Goal: Task Accomplishment & Management: Use online tool/utility

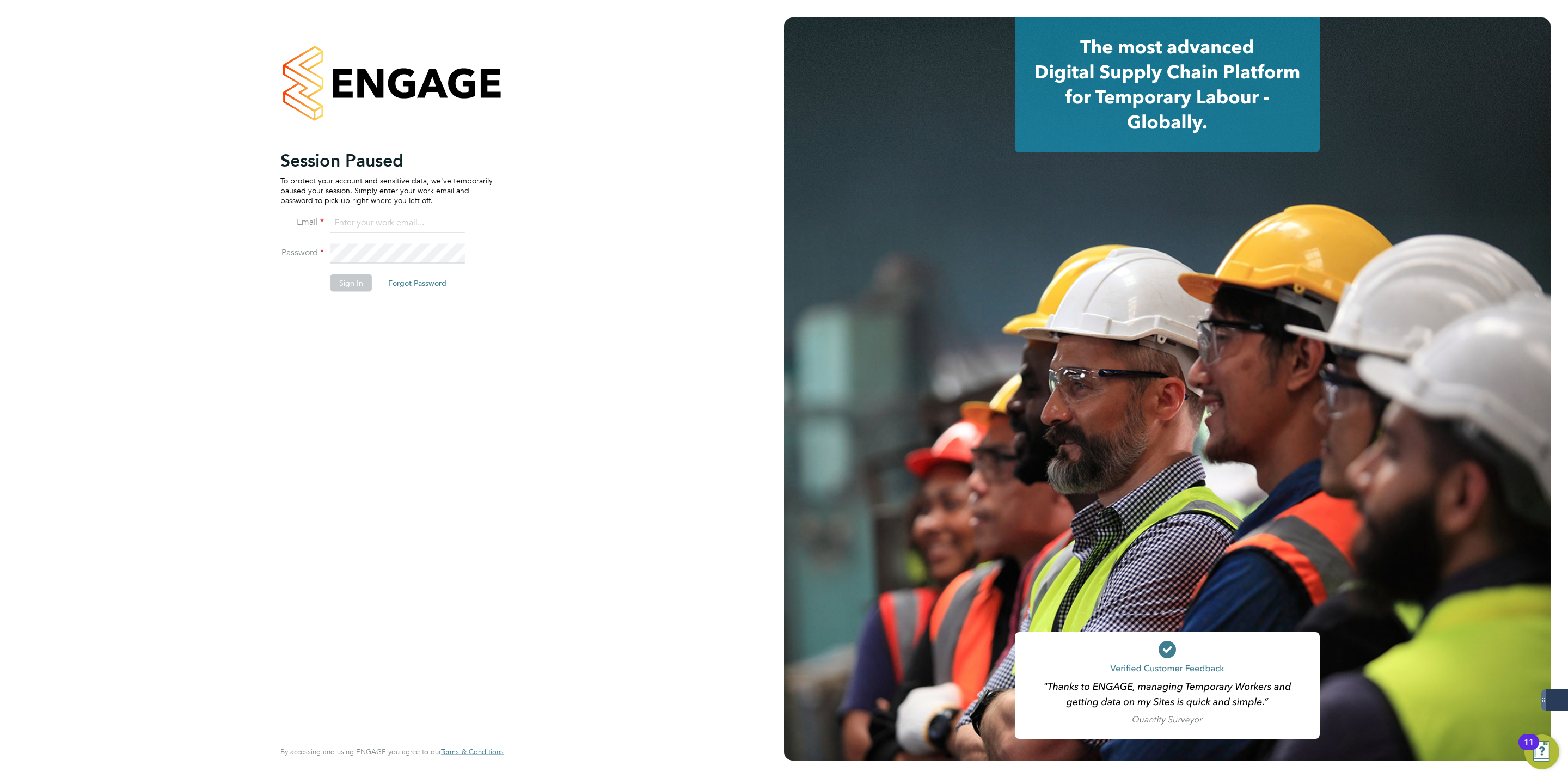
click at [397, 216] on input at bounding box center [397, 223] width 135 height 20
type input "george@mmpconsultancy.co.uk"
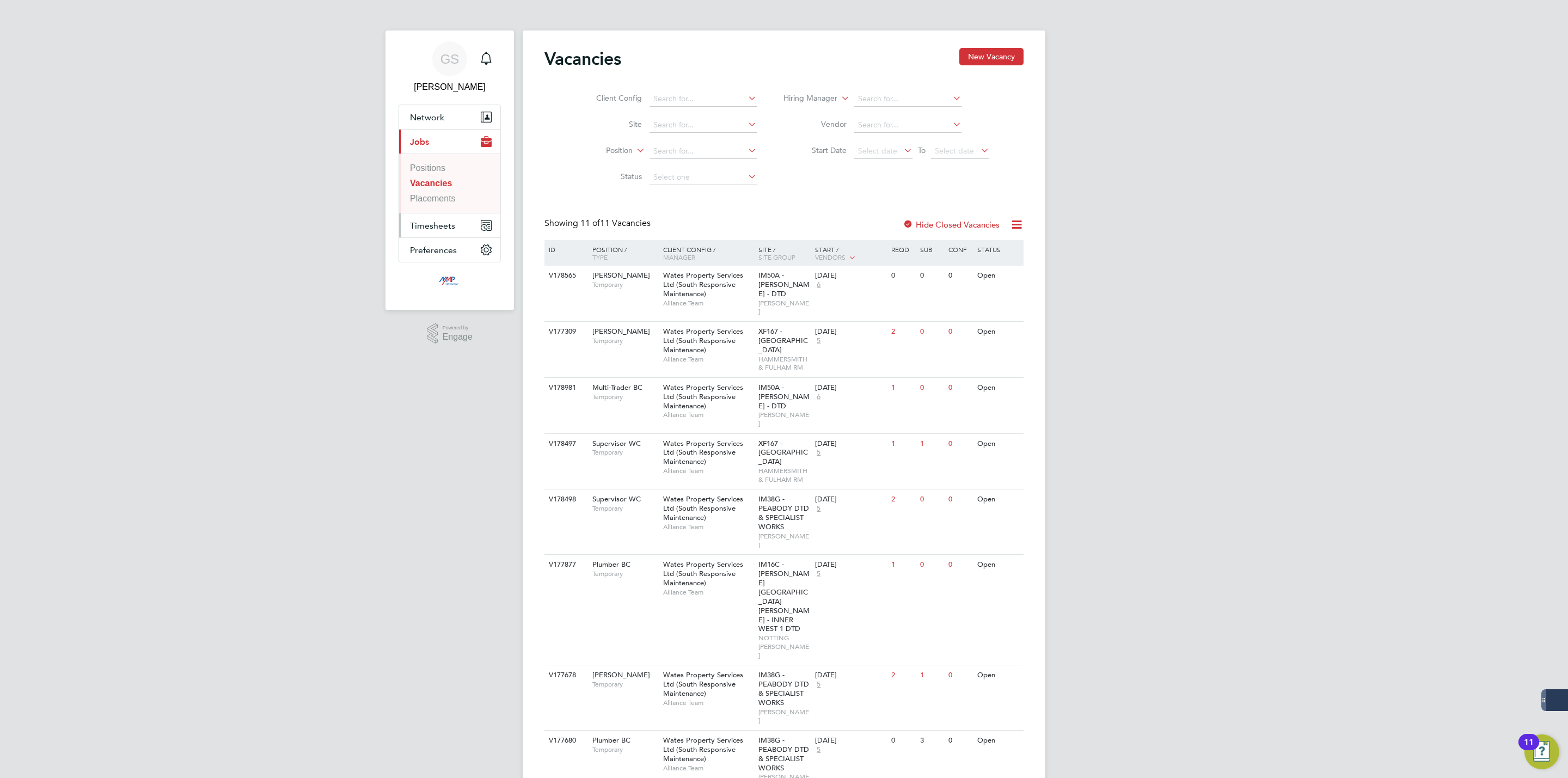
click at [412, 224] on span "Timesheets" at bounding box center [433, 225] width 45 height 10
click at [423, 191] on link "Timesheets" at bounding box center [432, 192] width 45 height 9
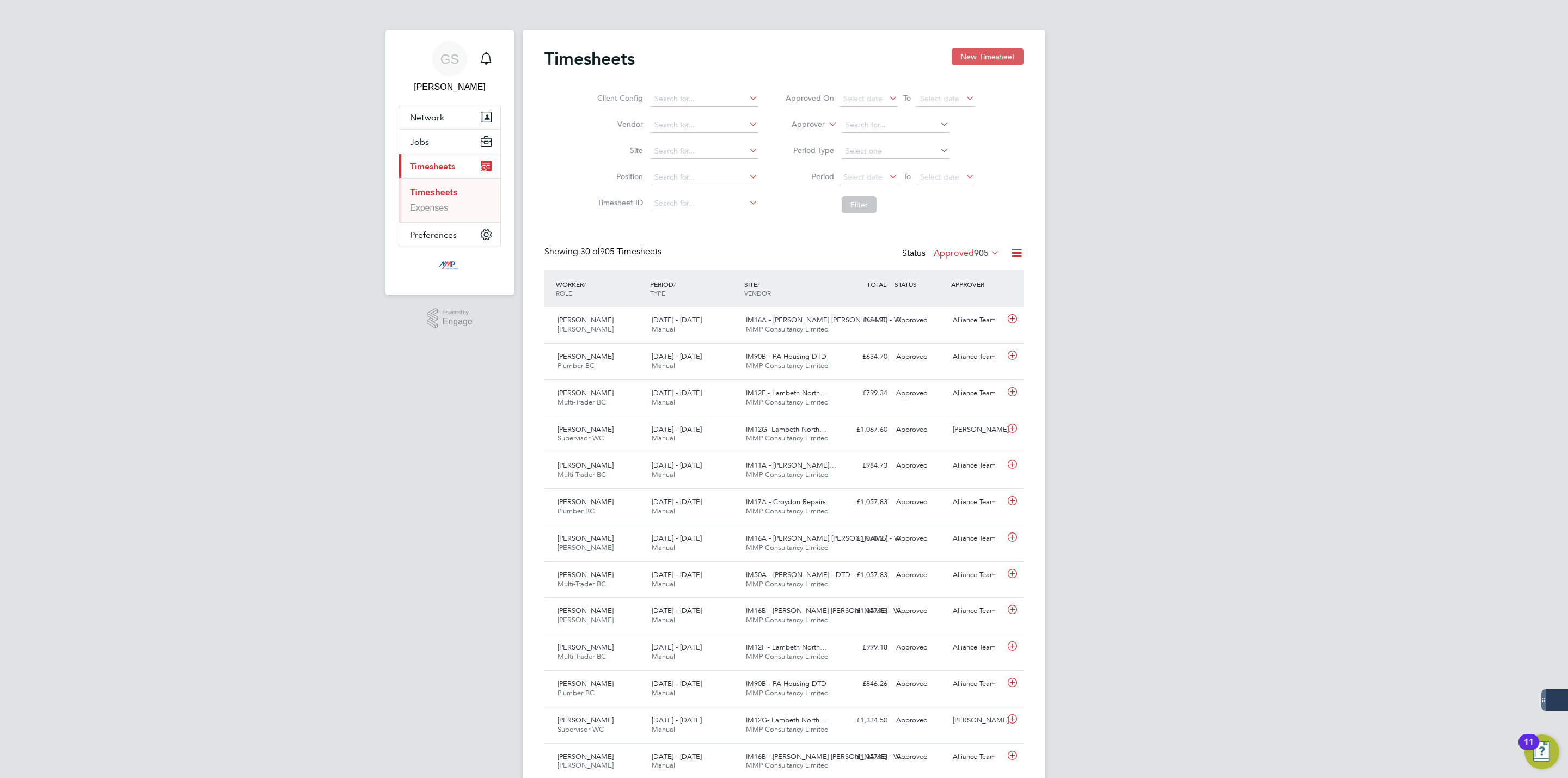
click at [993, 57] on button "New Timesheet" at bounding box center [988, 57] width 72 height 18
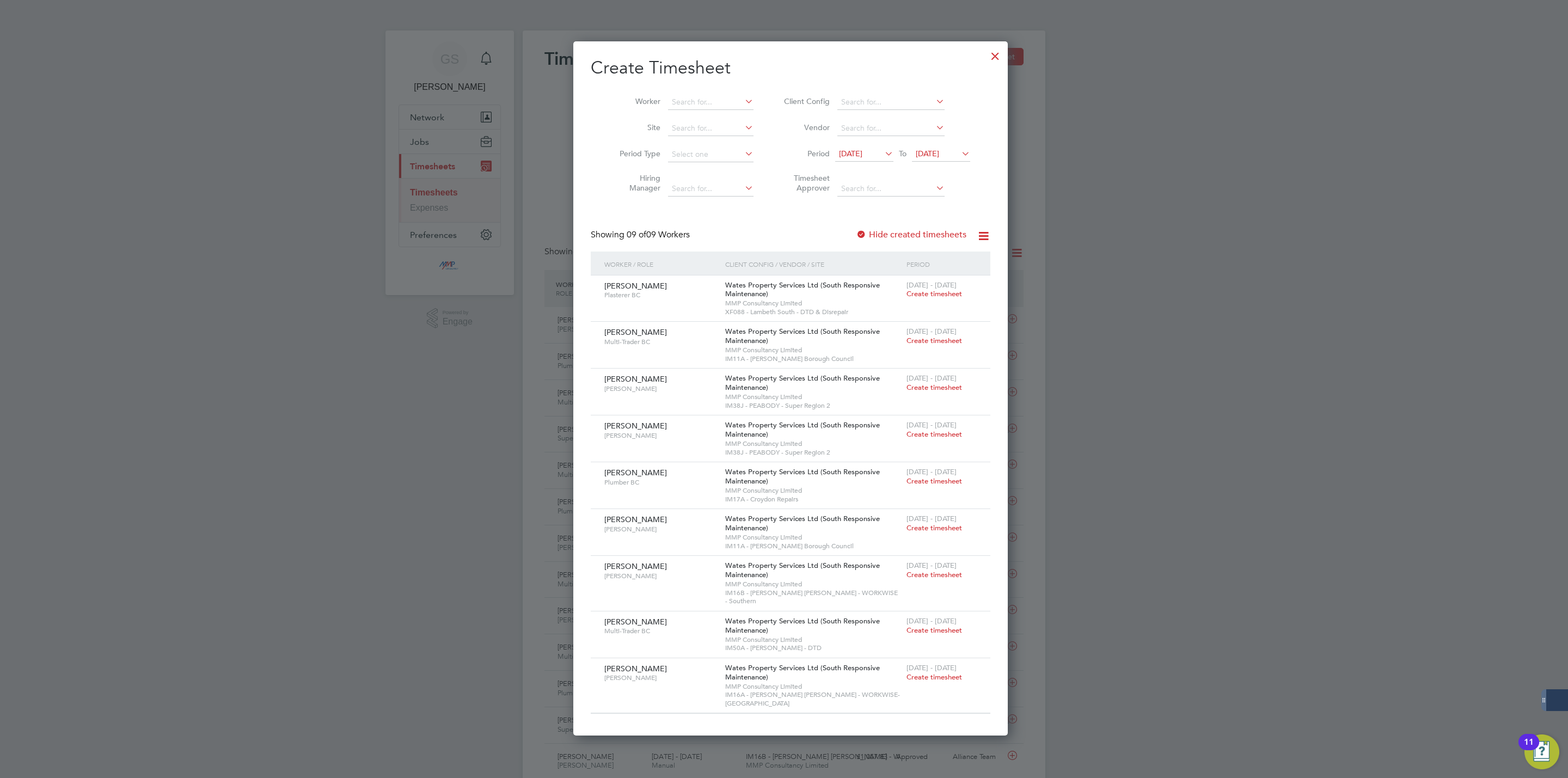
click at [990, 59] on div at bounding box center [995, 53] width 20 height 20
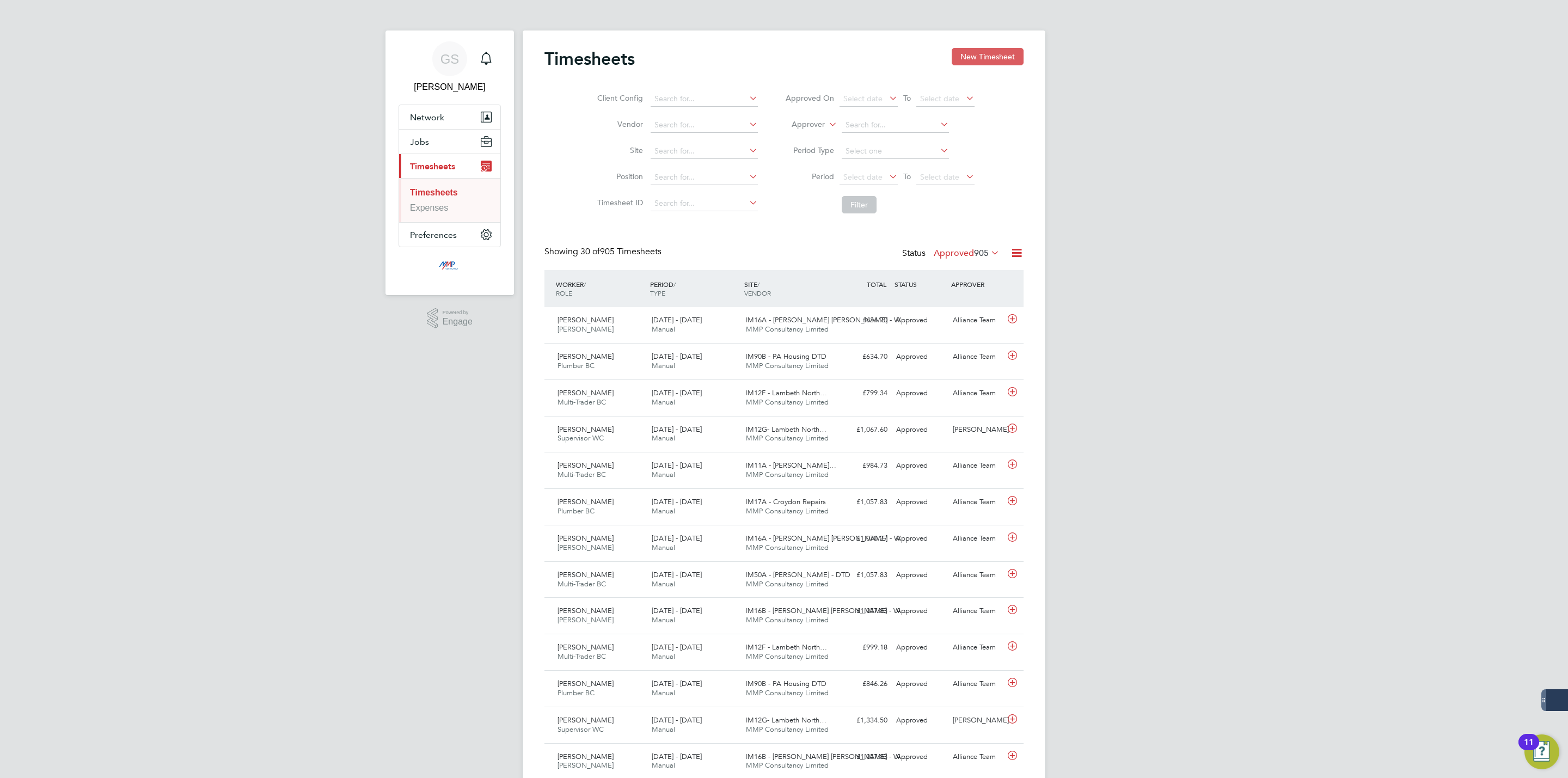
click at [966, 51] on button "New Timesheet" at bounding box center [988, 57] width 72 height 18
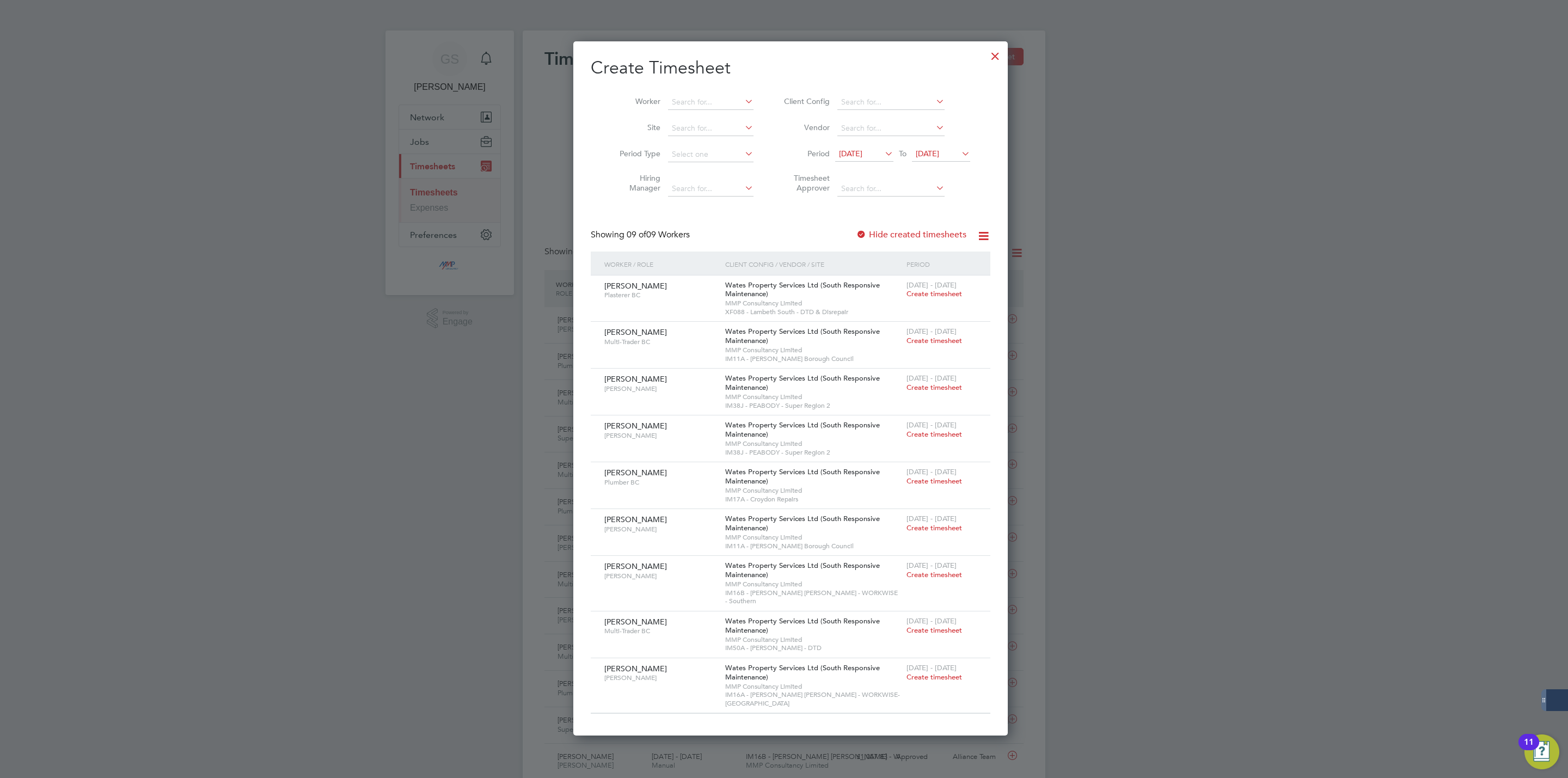
click at [916, 229] on label "Hide created timesheets" at bounding box center [911, 234] width 111 height 11
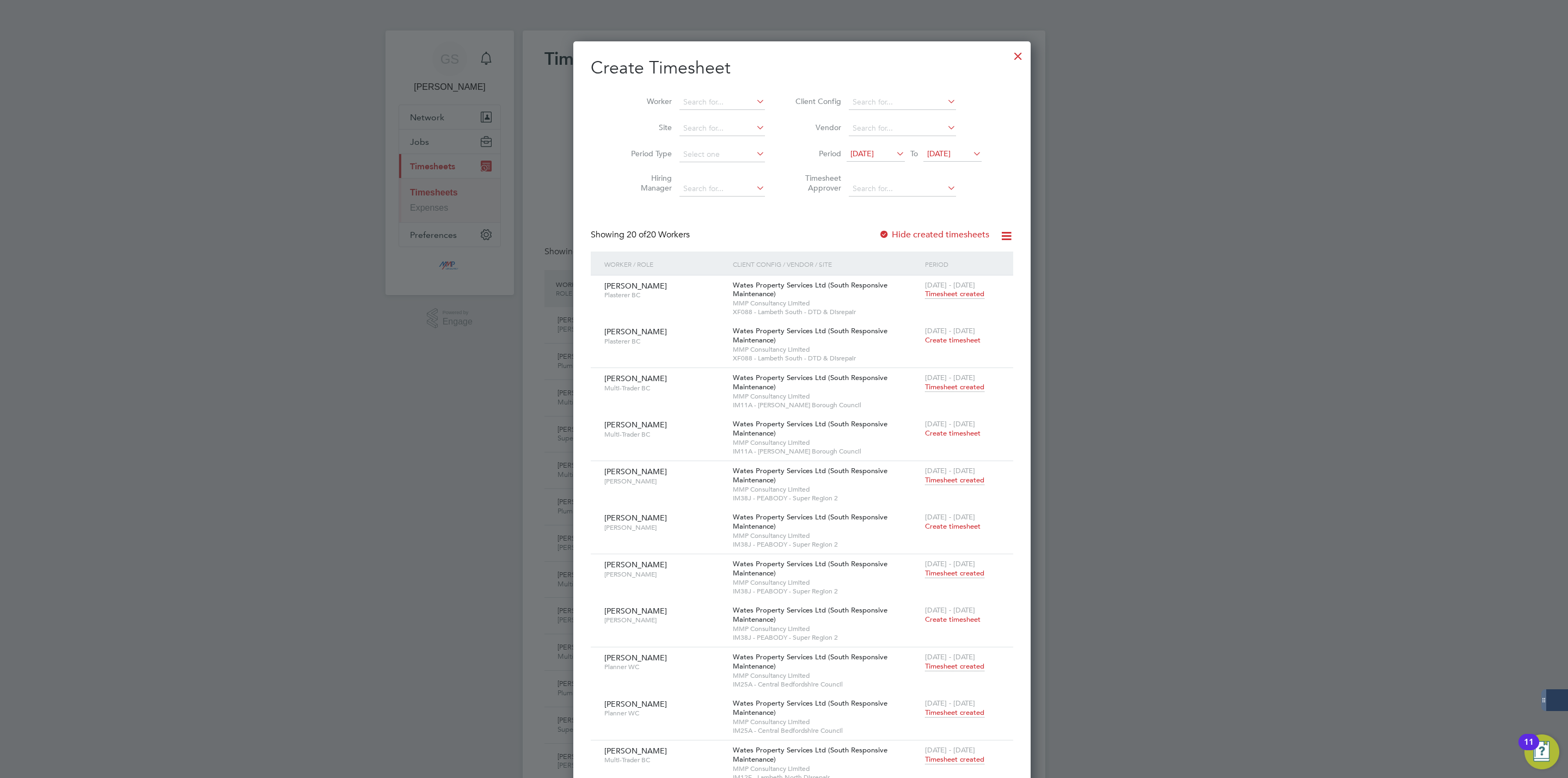
click at [1008, 61] on div at bounding box center [1018, 53] width 20 height 20
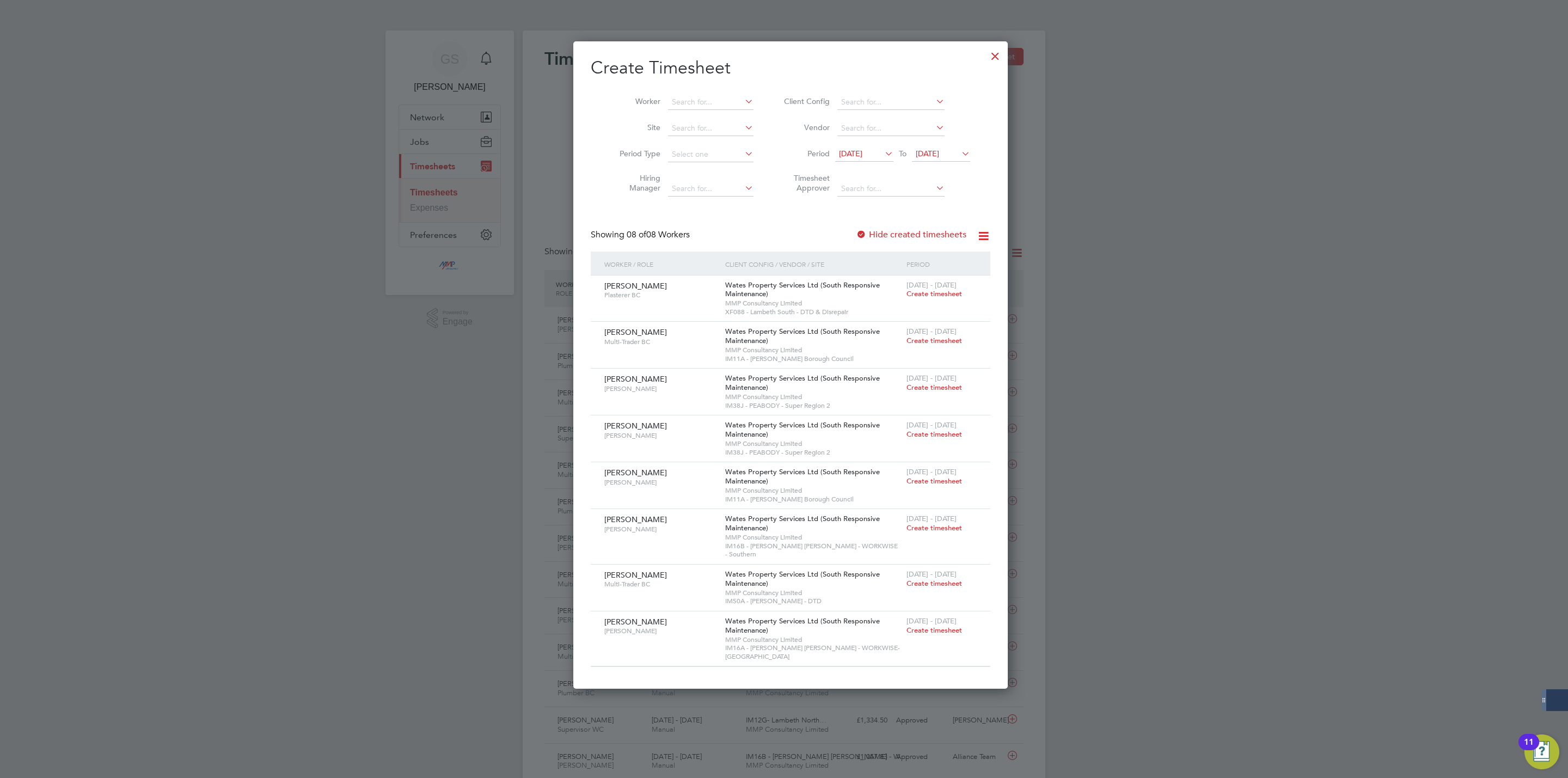
click at [909, 231] on label "Hide created timesheets" at bounding box center [911, 234] width 111 height 11
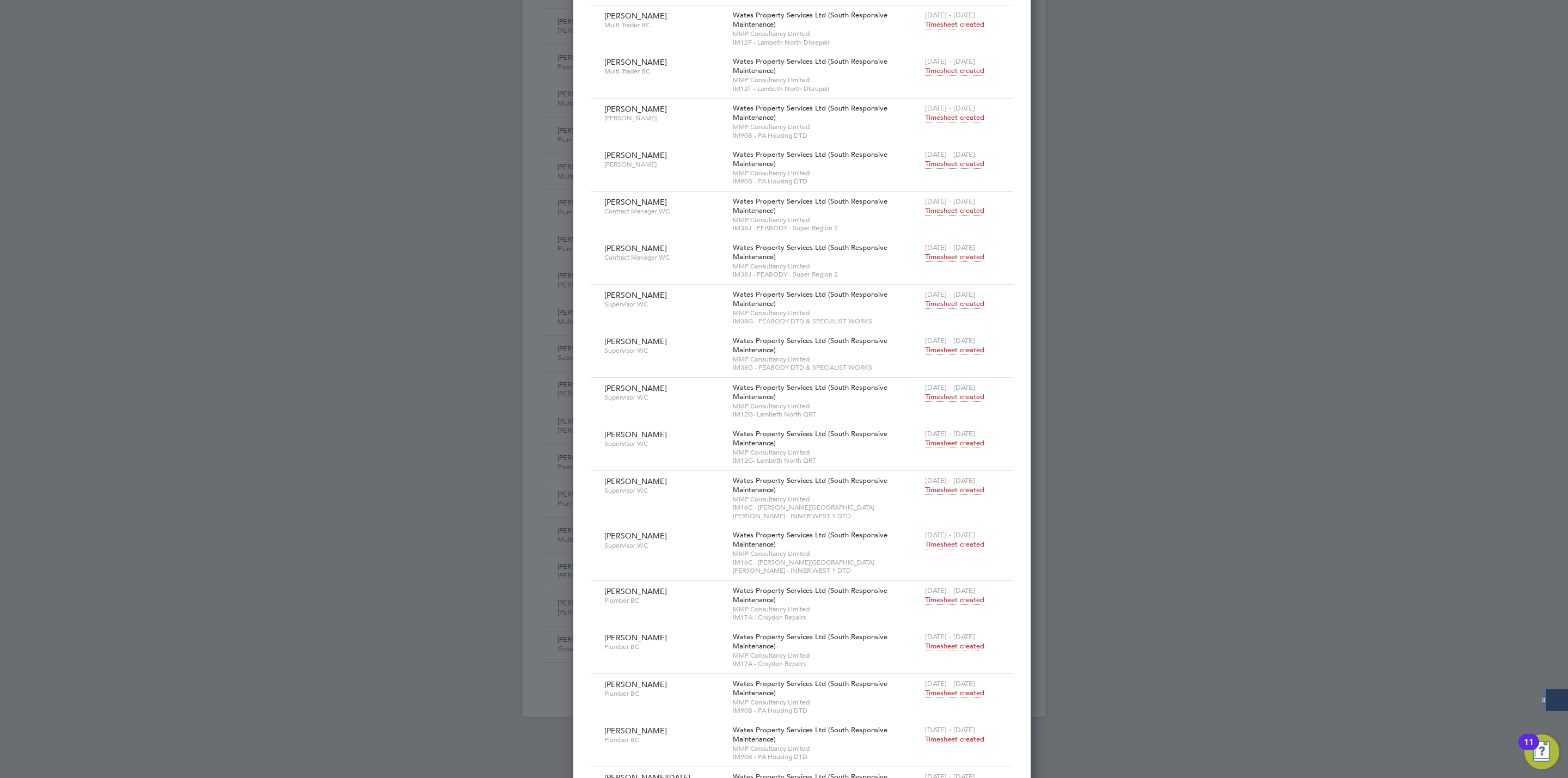
click at [925, 642] on span "Timesheet created" at bounding box center [955, 647] width 59 height 10
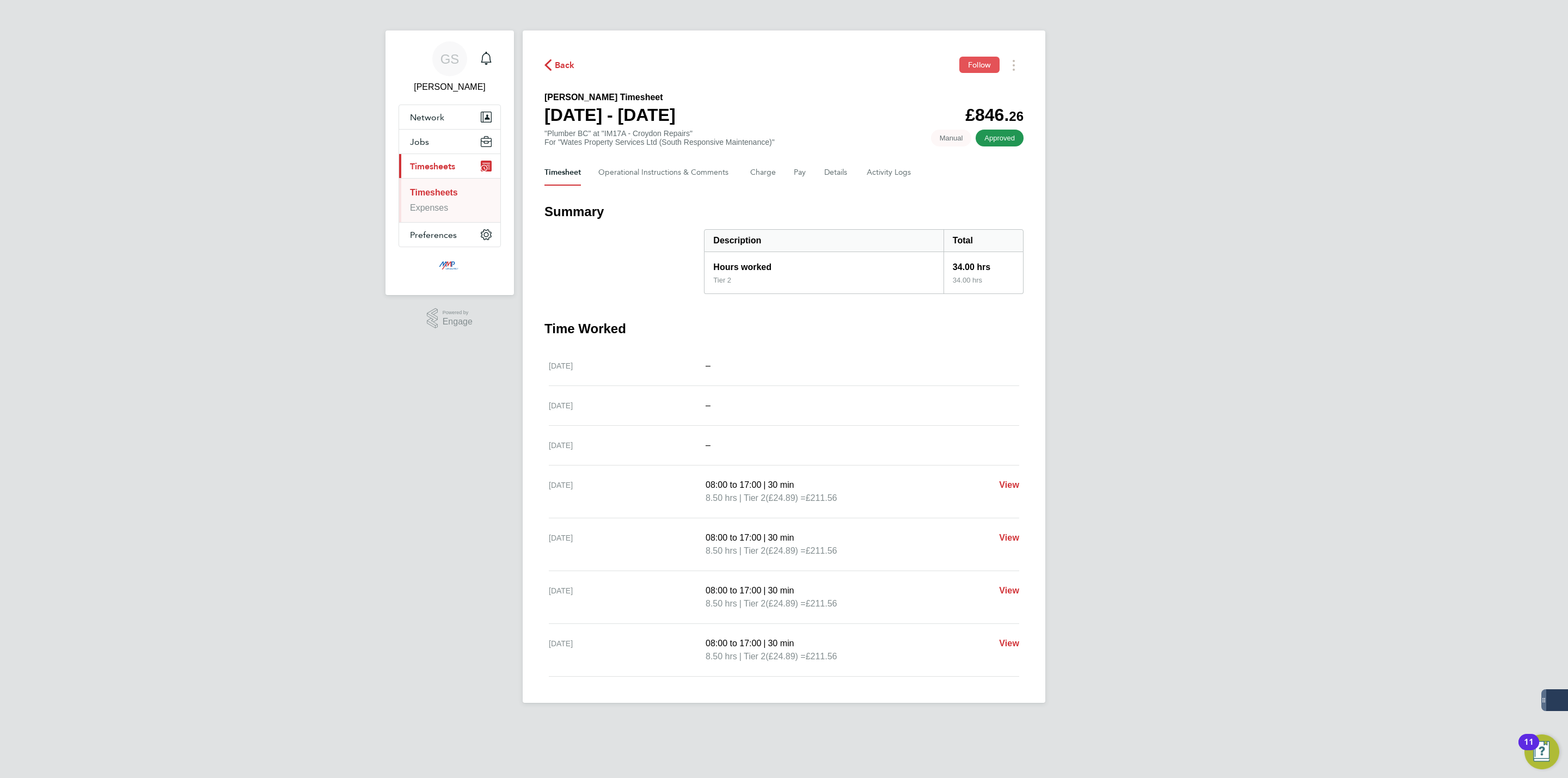
click at [975, 66] on span "Follow" at bounding box center [979, 65] width 23 height 10
click at [458, 193] on link "Timesheets" at bounding box center [434, 192] width 48 height 9
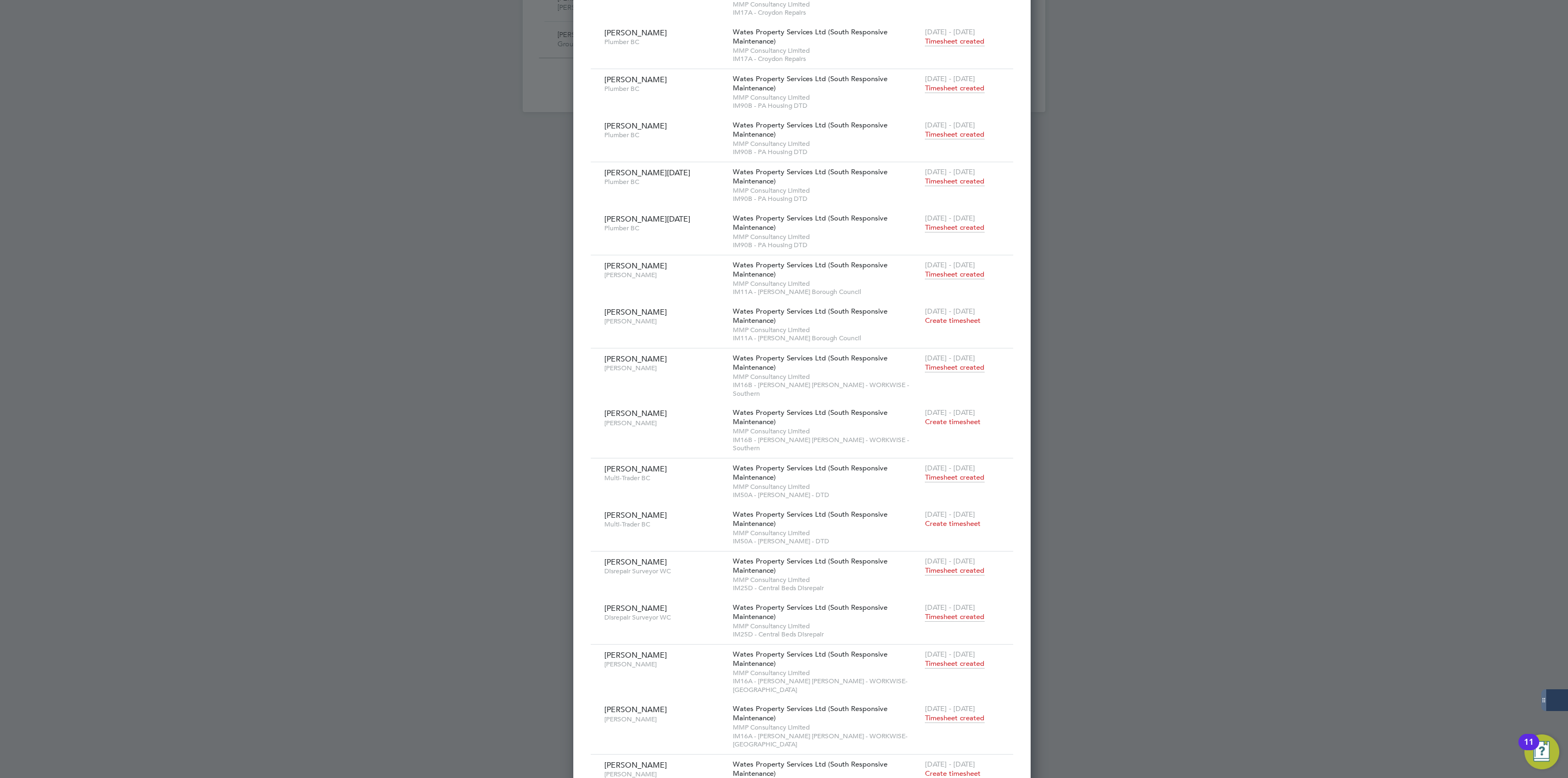
click at [925, 714] on span "Timesheet created" at bounding box center [955, 719] width 59 height 10
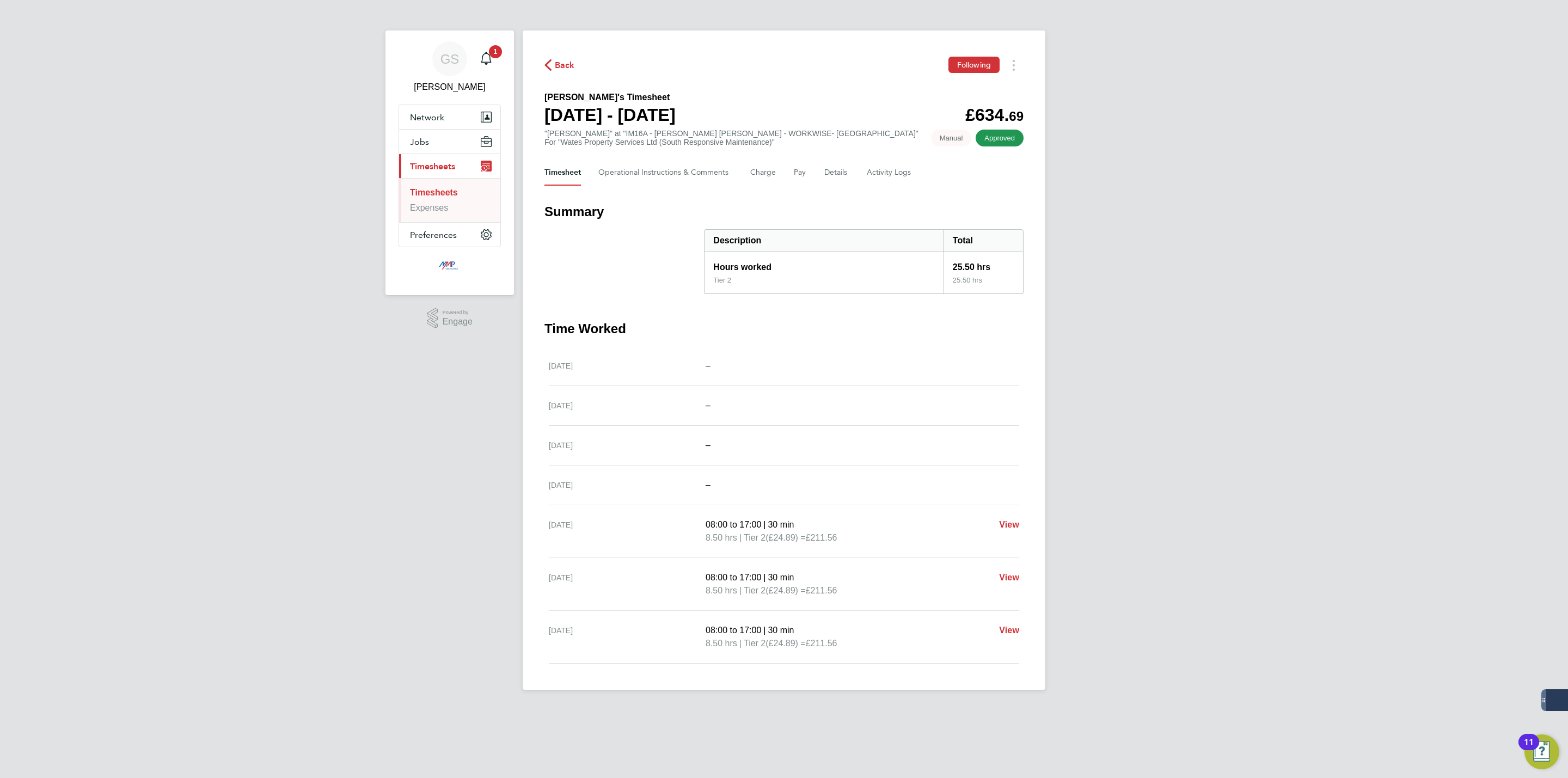
click at [452, 197] on link "Timesheets" at bounding box center [434, 192] width 48 height 9
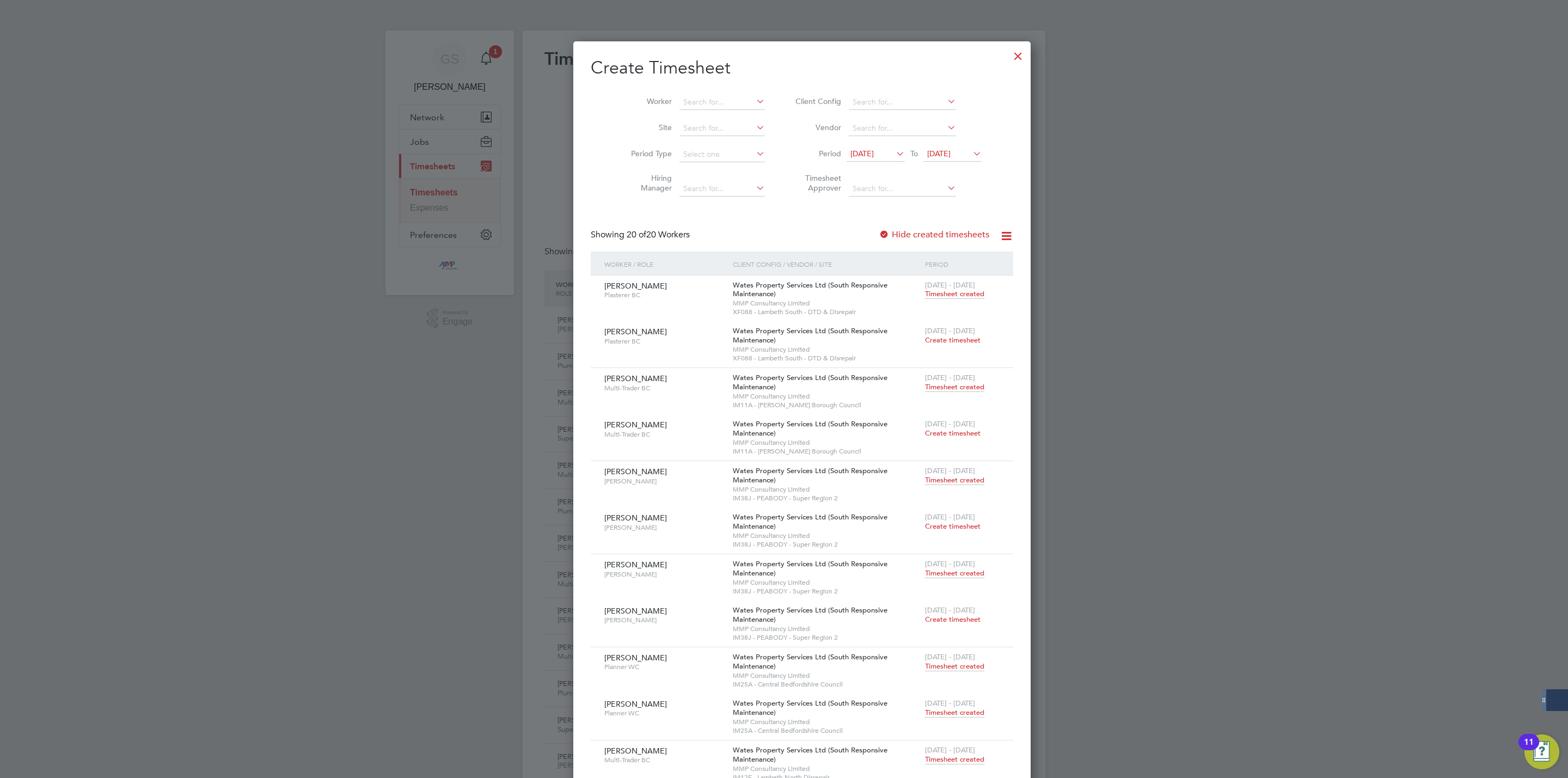
click at [1008, 59] on div at bounding box center [1018, 53] width 20 height 20
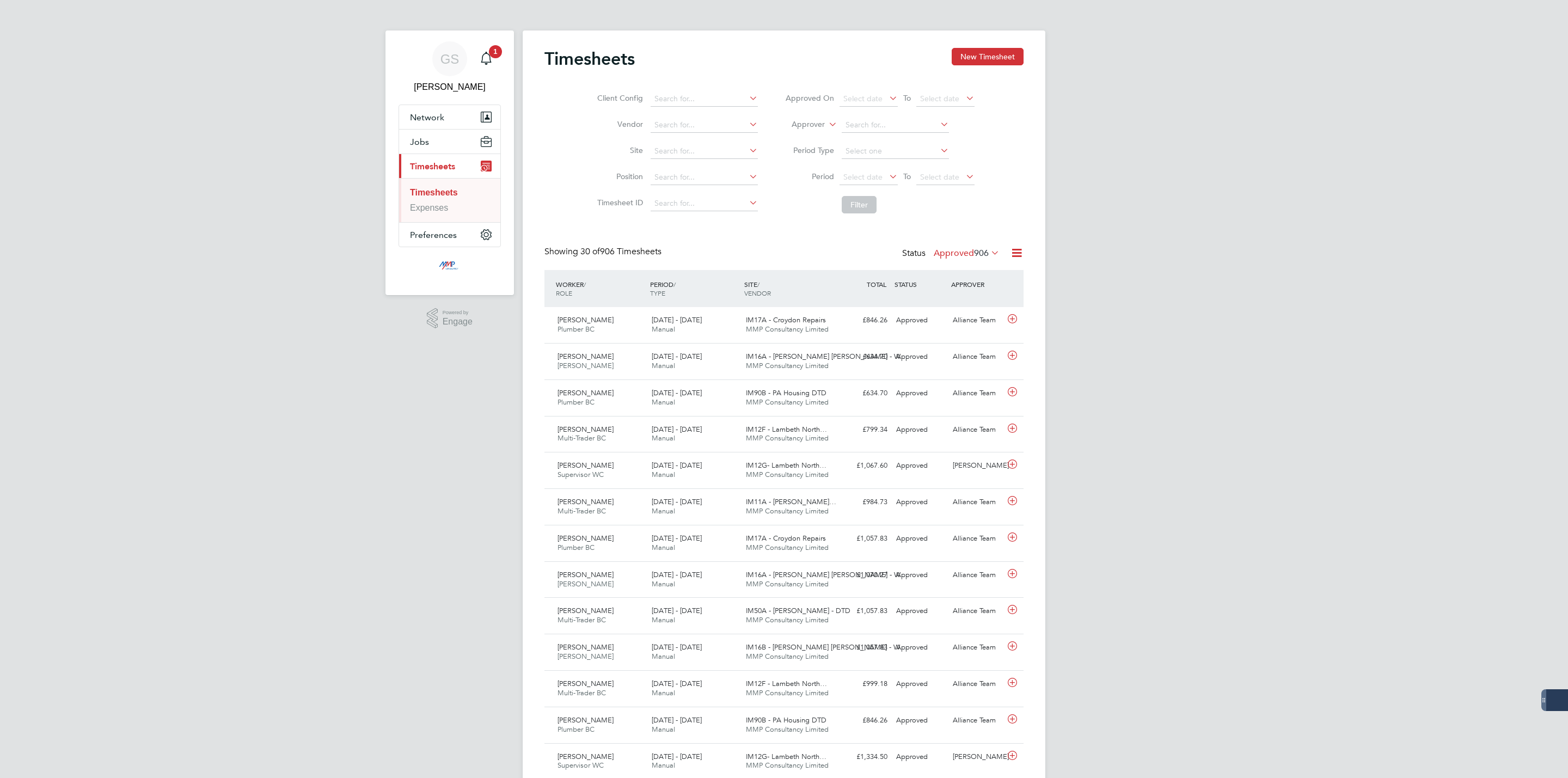
click at [969, 62] on button "New Timesheet" at bounding box center [988, 57] width 72 height 18
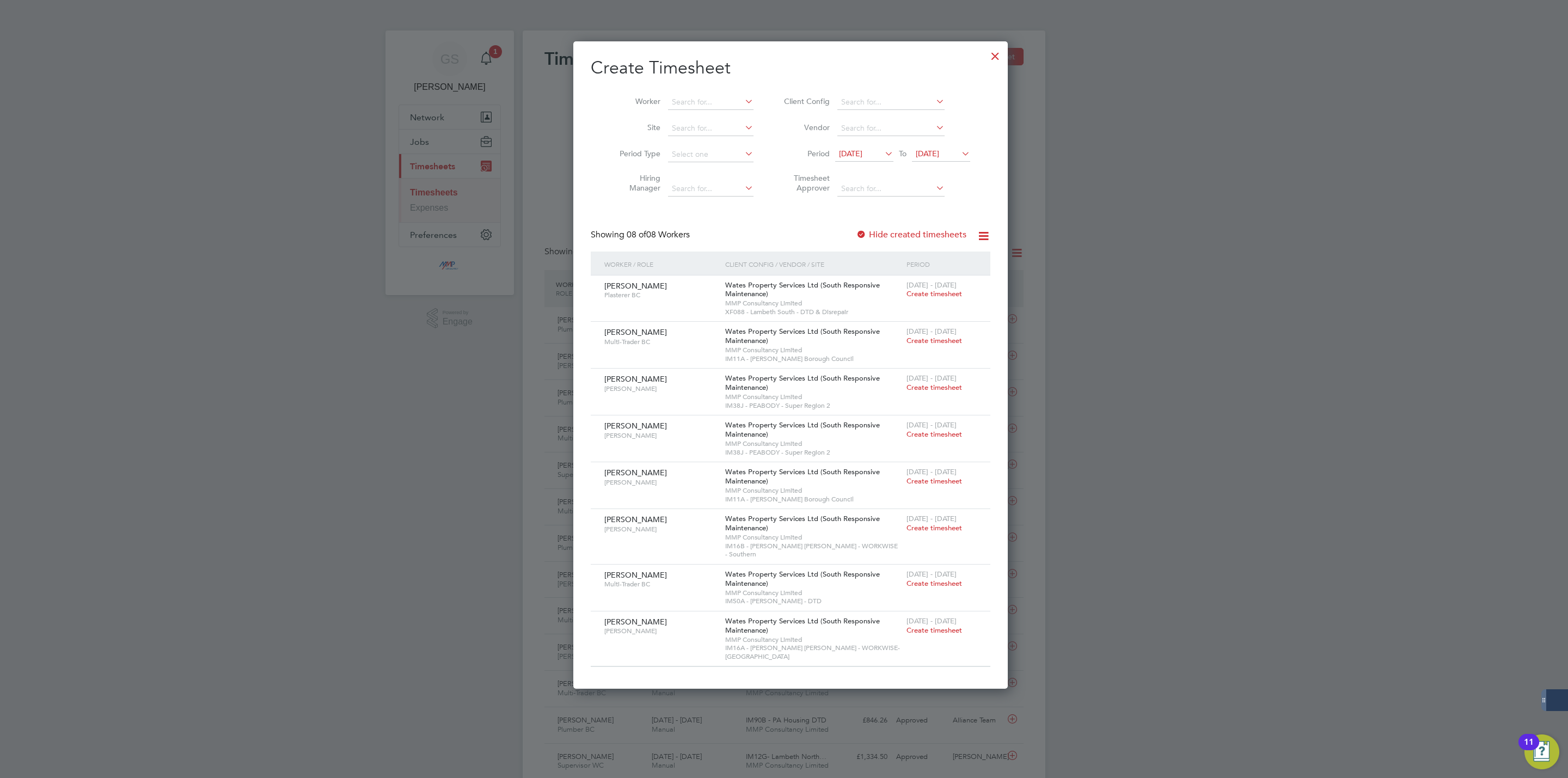
click at [986, 59] on div at bounding box center [995, 53] width 20 height 20
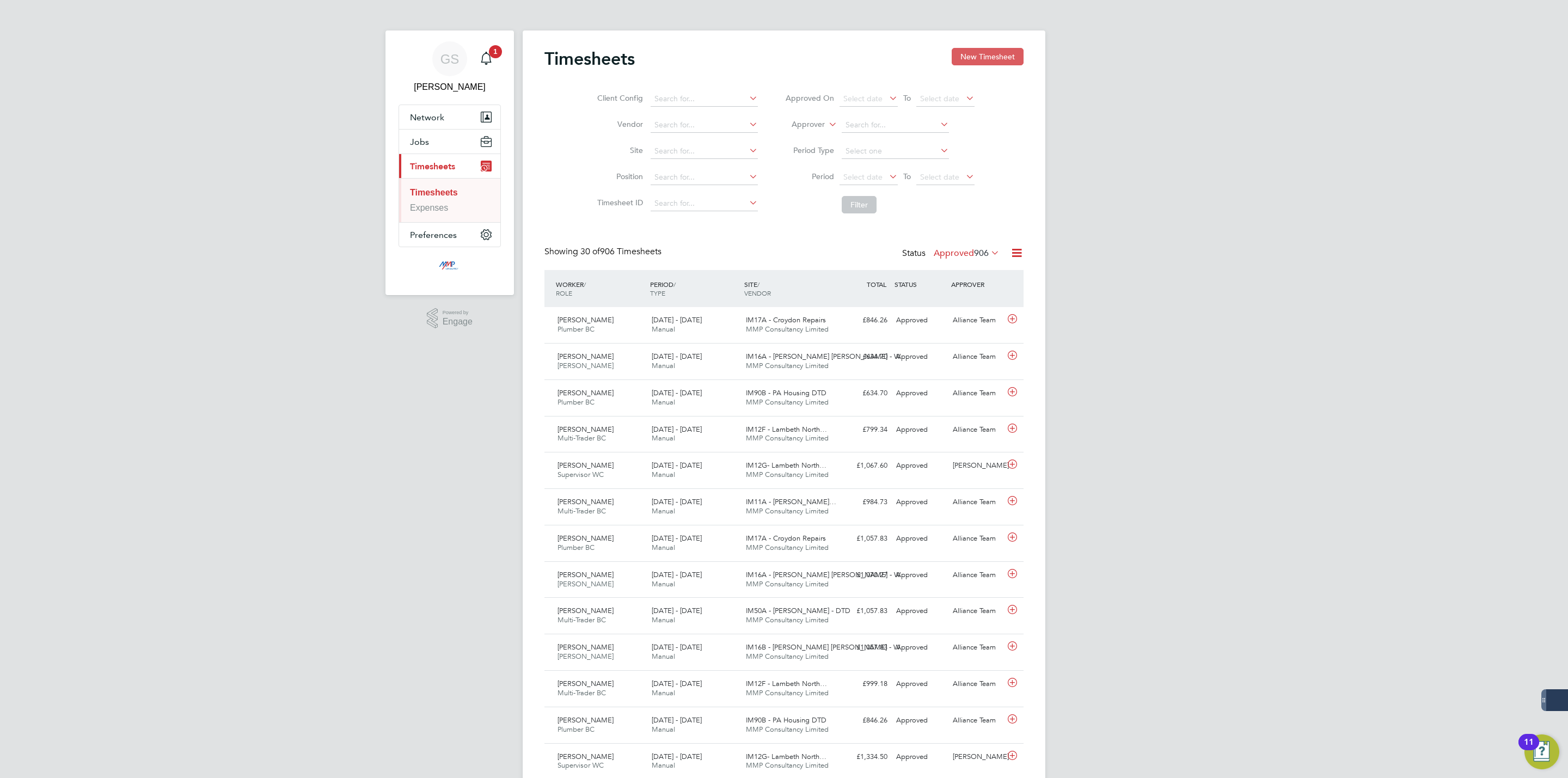
click at [983, 56] on button "New Timesheet" at bounding box center [988, 57] width 72 height 18
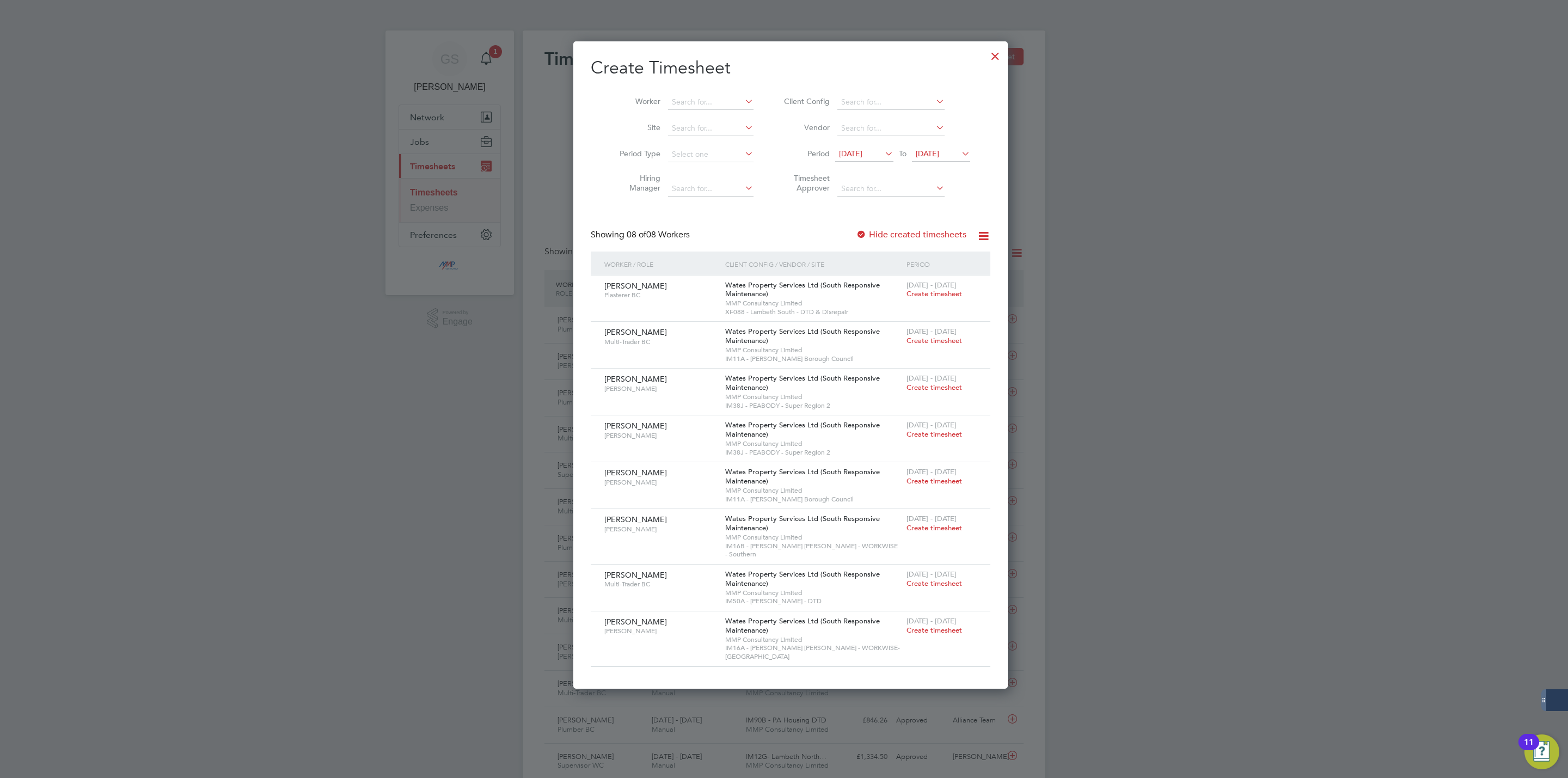
click at [986, 57] on div at bounding box center [995, 53] width 20 height 20
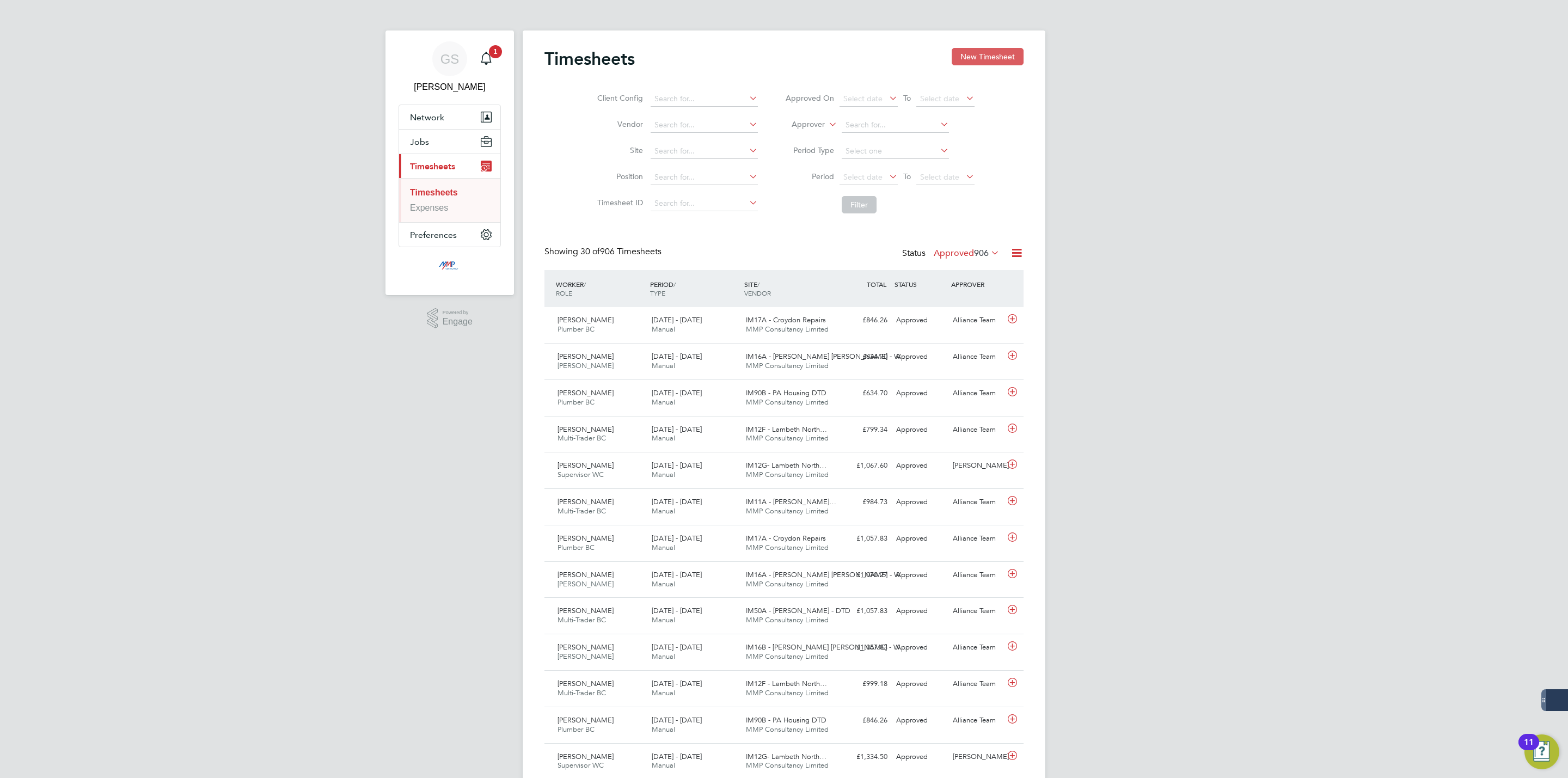
click at [1007, 51] on button "New Timesheet" at bounding box center [988, 57] width 72 height 18
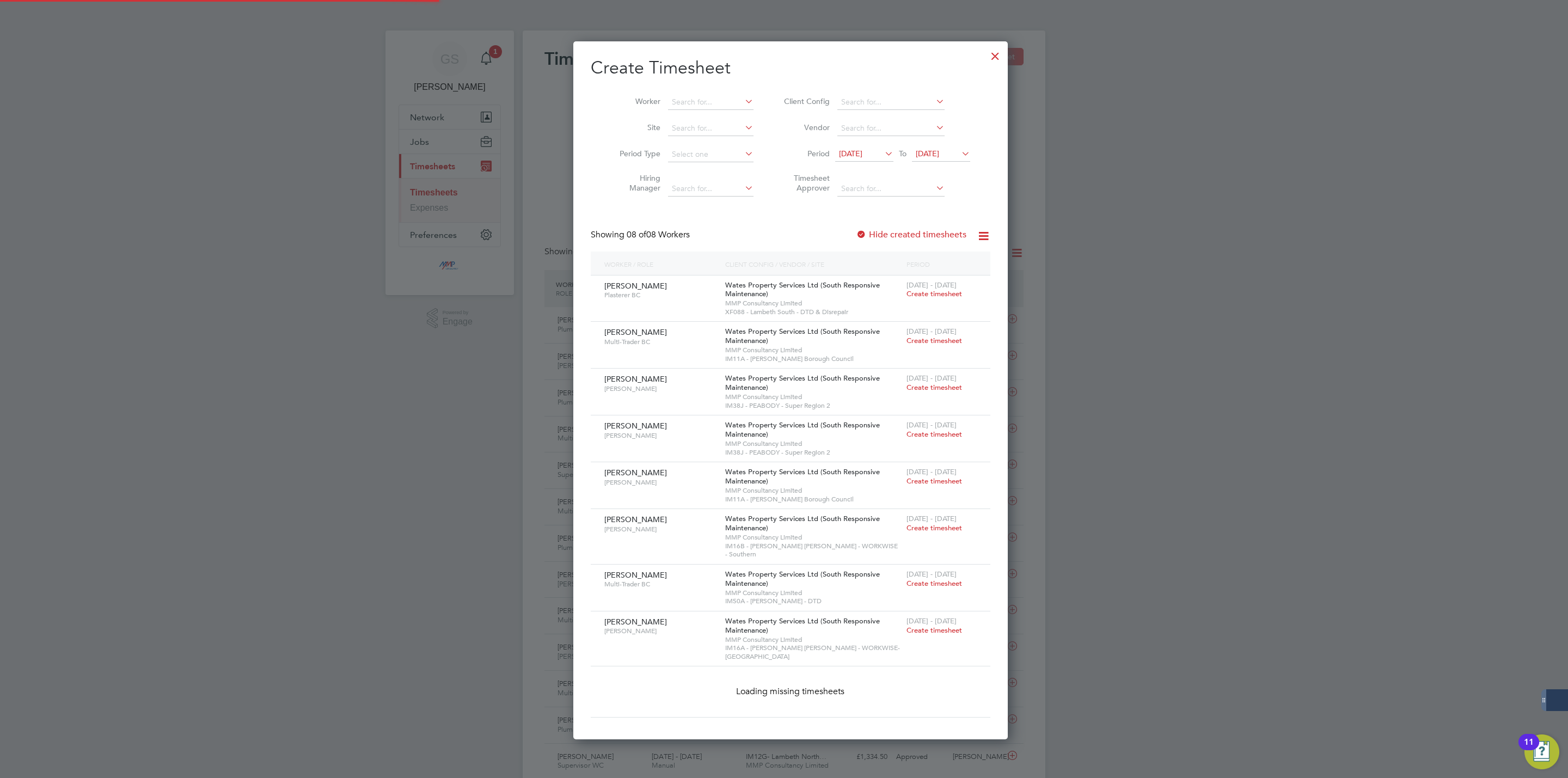
scroll to position [5, 6]
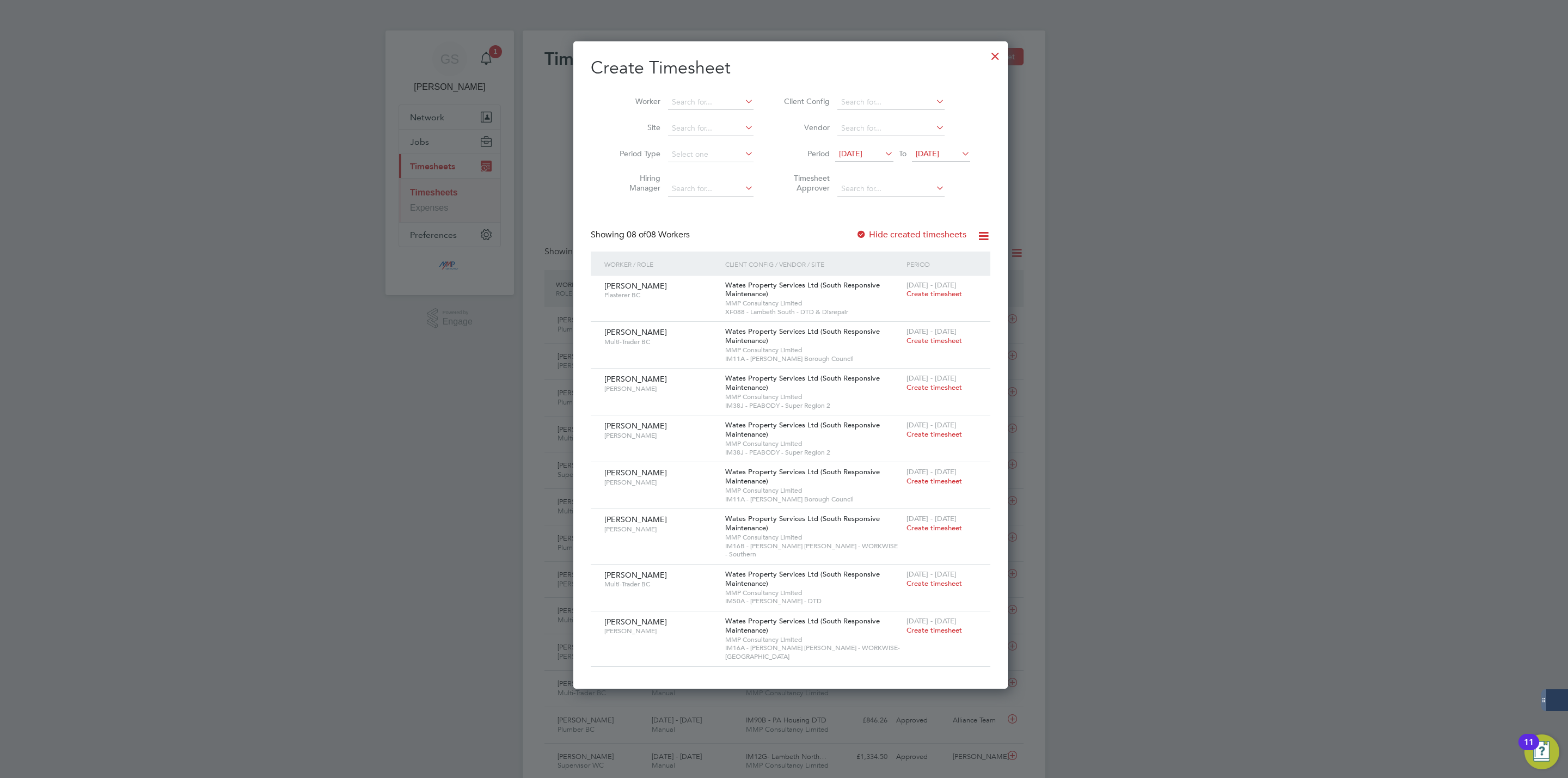
click at [986, 54] on div at bounding box center [995, 53] width 20 height 20
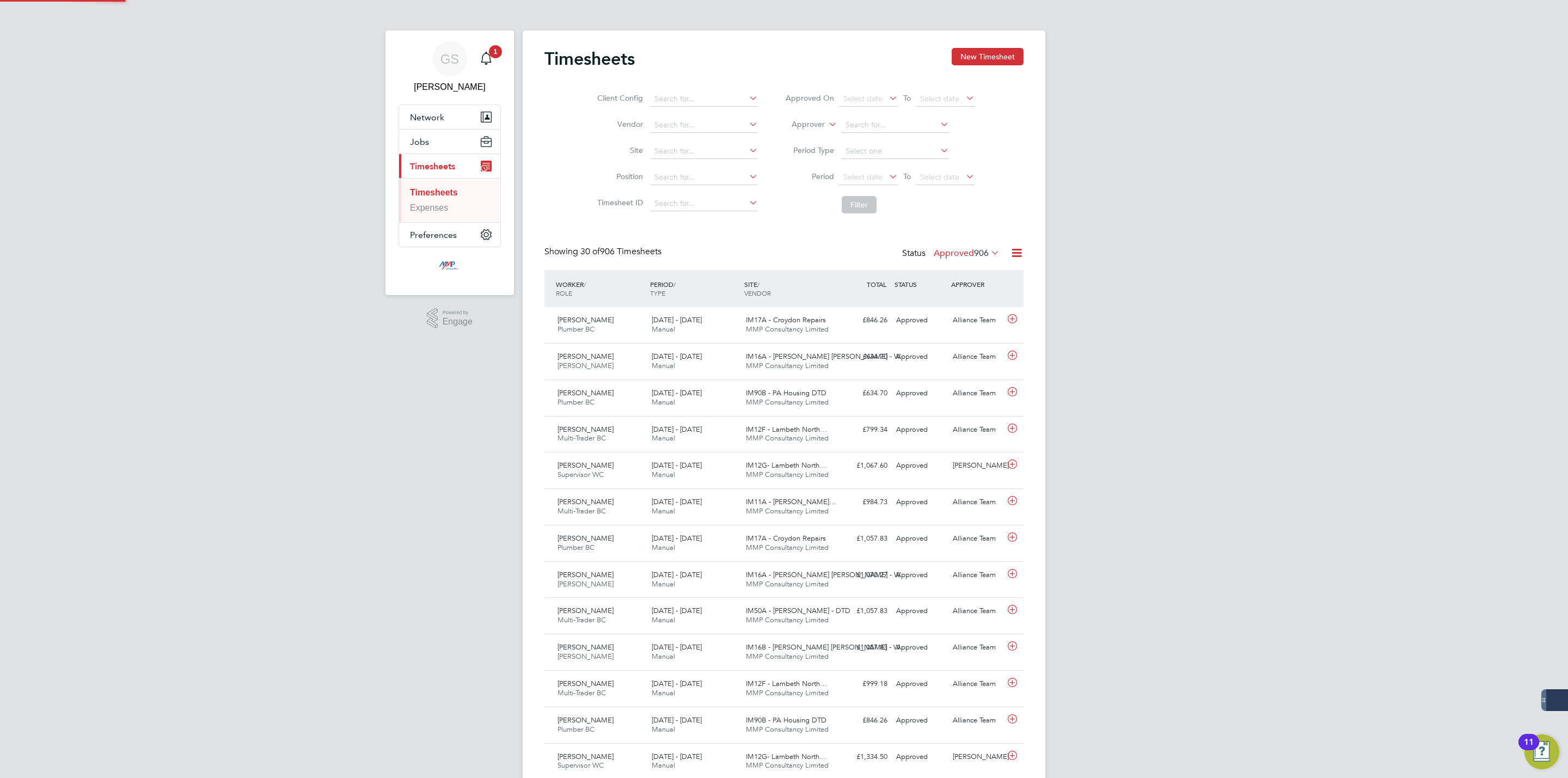
scroll to position [28, 95]
